Goal: Check status: Check status

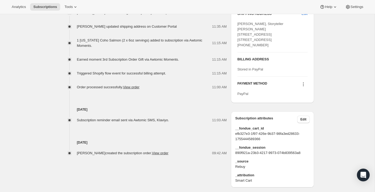
scroll to position [262, 0]
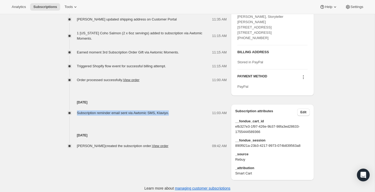
drag, startPoint x: 174, startPoint y: 120, endPoint x: 77, endPoint y: 119, distance: 96.9
click at [75, 116] on div "Subscription reminder email sent via Awtomic SMS, Klaviyo. 11:03 AM" at bounding box center [144, 112] width 166 height 5
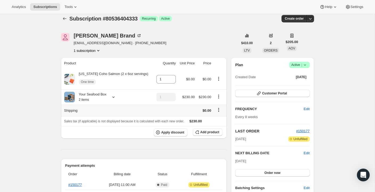
scroll to position [0, 0]
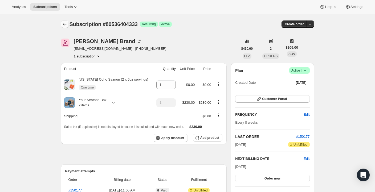
click at [66, 24] on icon "Subscriptions" at bounding box center [64, 24] width 5 height 5
